Goal: Check status: Check status

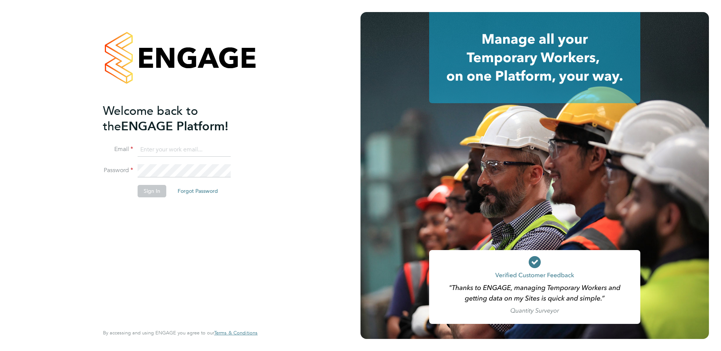
click at [187, 149] on input at bounding box center [184, 150] width 93 height 14
type input "tom.bilton@brightonandhovealbion.com"
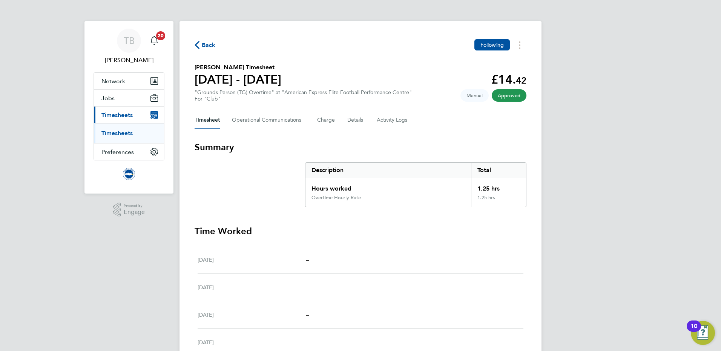
click at [118, 116] on span "Timesheets" at bounding box center [116, 115] width 31 height 7
click at [120, 134] on link "Timesheets" at bounding box center [116, 133] width 31 height 7
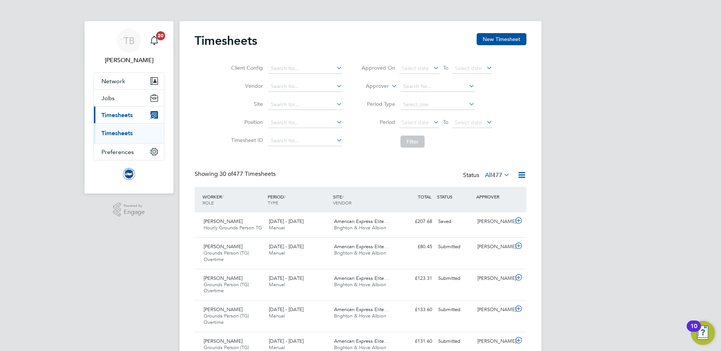
click at [502, 176] on icon at bounding box center [502, 175] width 0 height 11
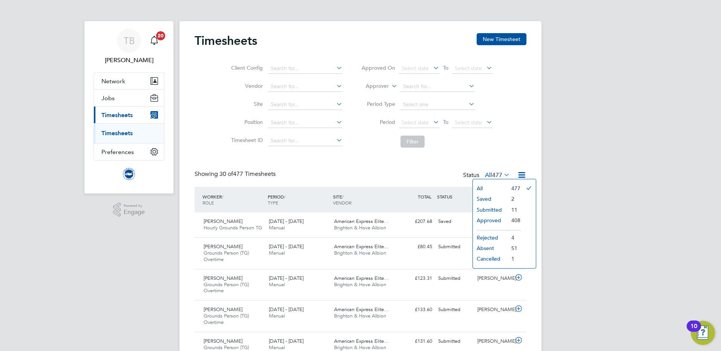
click at [491, 210] on li "Submitted" at bounding box center [490, 210] width 35 height 11
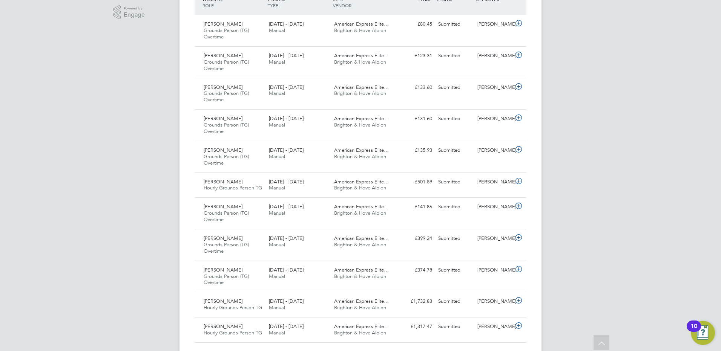
scroll to position [216, 0]
